Goal: Obtain resource: Download file/media

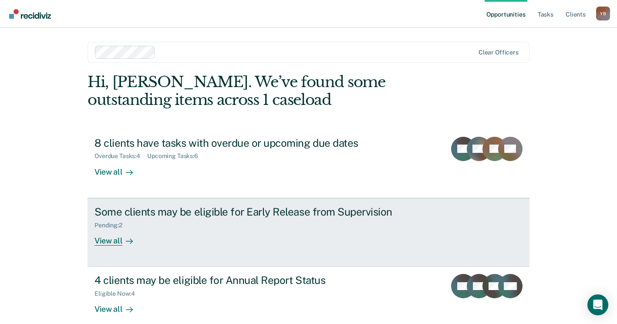
click at [106, 243] on div "View all" at bounding box center [119, 237] width 49 height 17
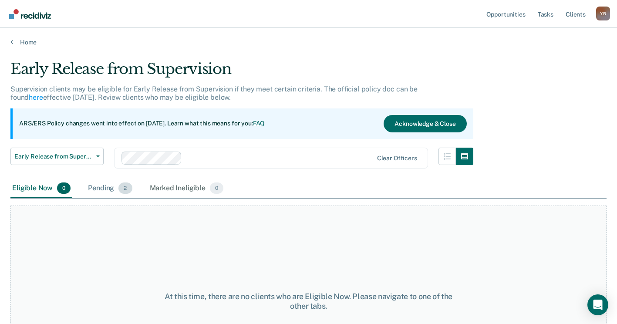
click at [114, 188] on div "Pending 2" at bounding box center [109, 188] width 47 height 19
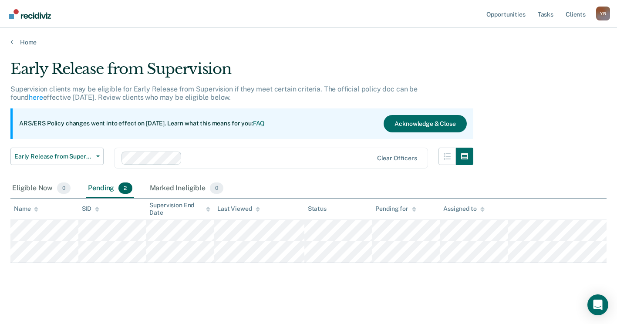
scroll to position [1, 0]
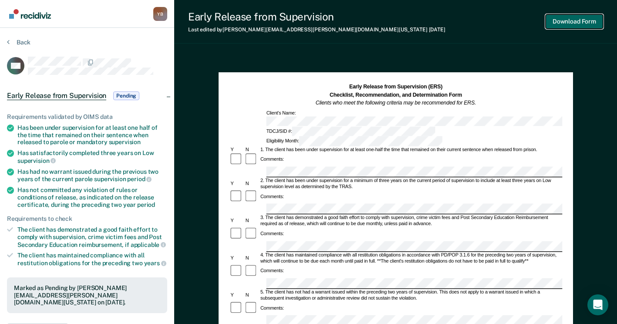
click at [565, 17] on button "Download Form" at bounding box center [574, 21] width 57 height 14
